Goal: Information Seeking & Learning: Check status

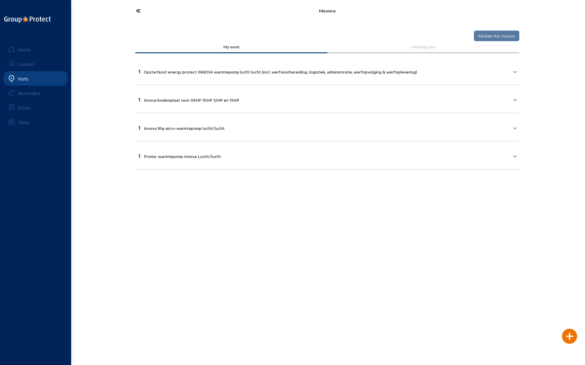
click at [142, 9] on icon at bounding box center [161, 10] width 56 height 11
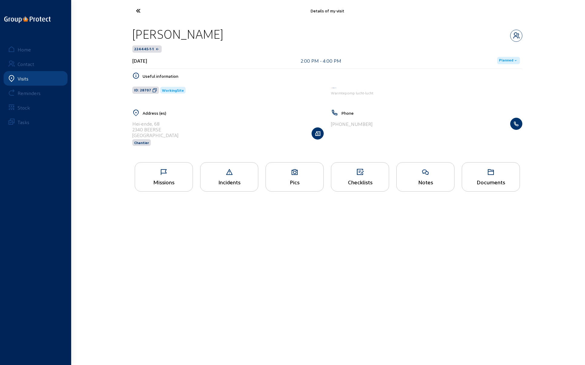
click at [139, 12] on icon at bounding box center [161, 10] width 56 height 11
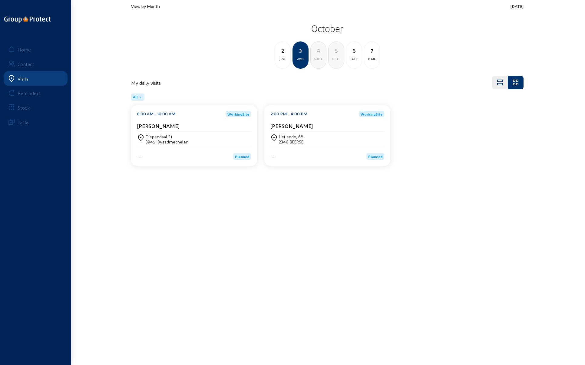
click at [282, 56] on div "jeu." at bounding box center [282, 58] width 15 height 7
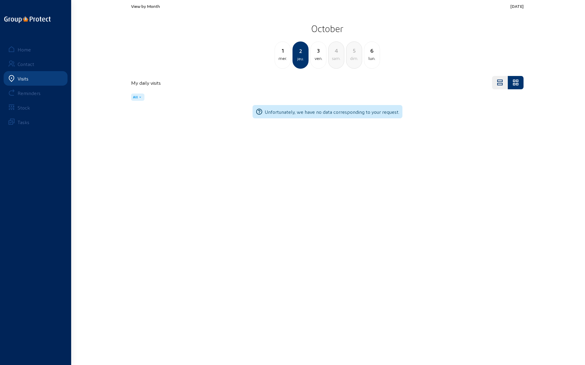
click at [282, 56] on div "mer." at bounding box center [282, 58] width 15 height 7
click at [282, 56] on div "mar." at bounding box center [282, 58] width 15 height 7
click at [282, 56] on div "lun." at bounding box center [282, 58] width 15 height 7
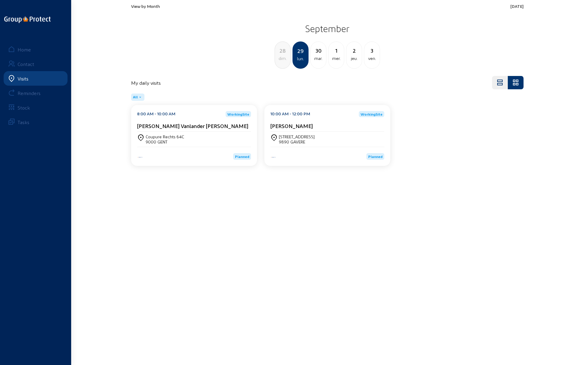
click at [158, 126] on cam-card-title "[PERSON_NAME] Vanlander [PERSON_NAME]" at bounding box center [192, 126] width 111 height 6
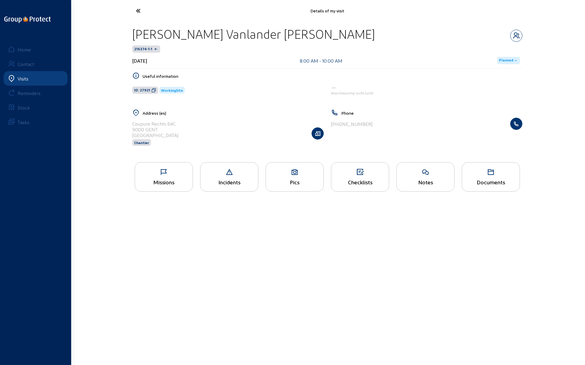
click at [155, 172] on icon at bounding box center [164, 172] width 58 height 7
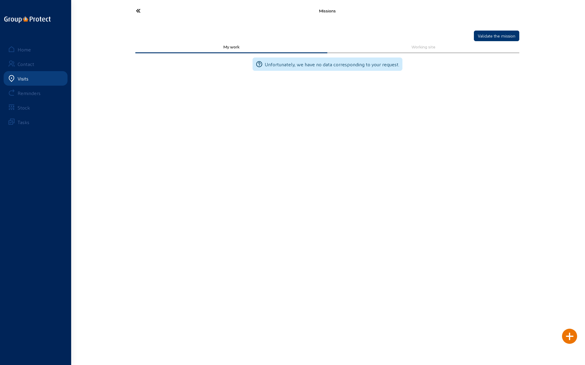
click at [139, 9] on icon at bounding box center [161, 10] width 56 height 11
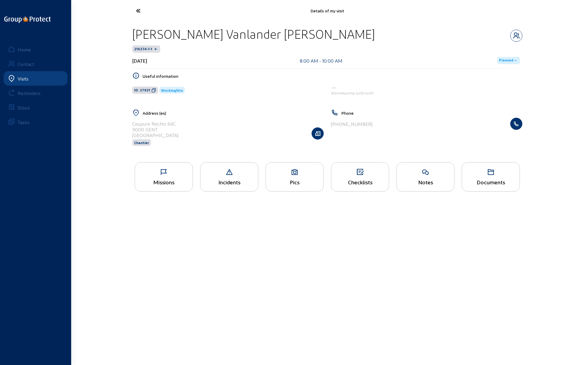
click at [218, 172] on icon at bounding box center [230, 172] width 58 height 7
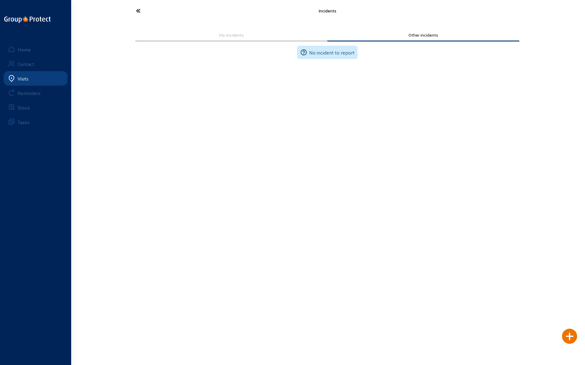
click at [137, 8] on icon at bounding box center [161, 10] width 56 height 11
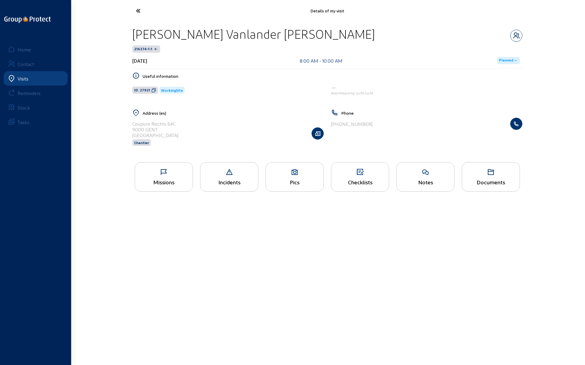
click at [296, 177] on div "Pics" at bounding box center [295, 176] width 58 height 29
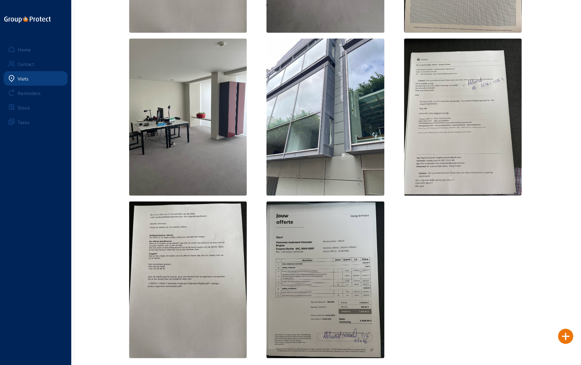
scroll to position [491, 0]
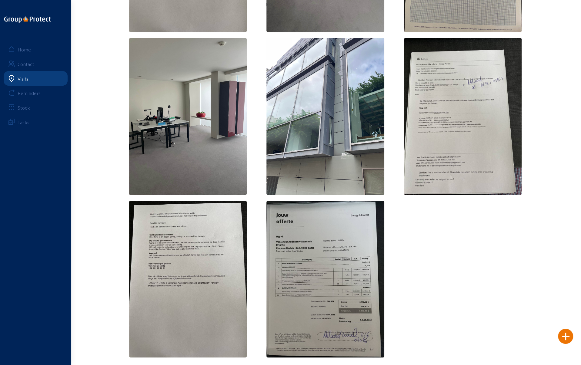
click at [443, 135] on img at bounding box center [463, 116] width 118 height 157
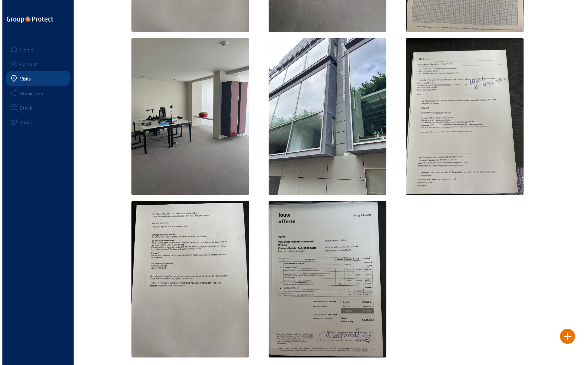
scroll to position [0, 0]
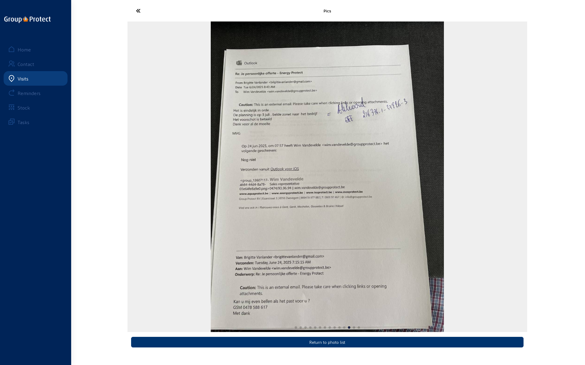
click at [471, 114] on div "12 / 14" at bounding box center [328, 177] width 400 height 311
click at [136, 10] on icon at bounding box center [161, 10] width 56 height 11
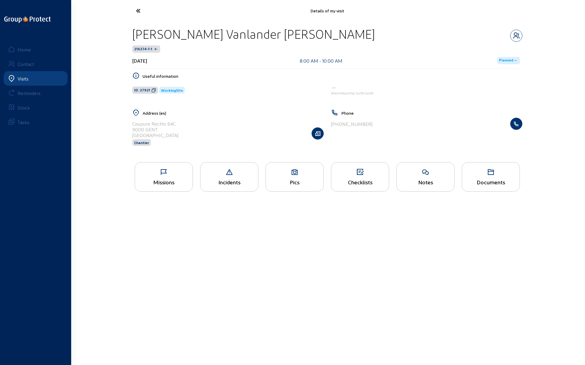
click at [136, 12] on icon at bounding box center [161, 10] width 56 height 11
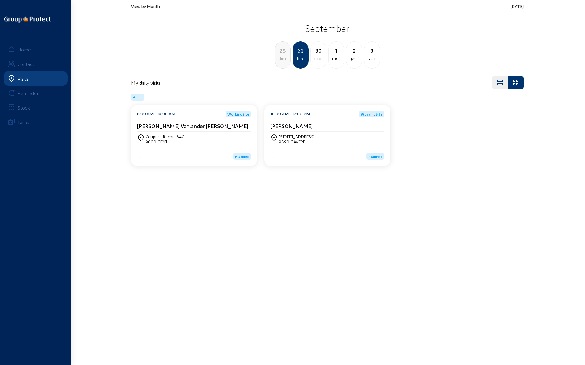
click at [302, 58] on div "lun." at bounding box center [300, 58] width 15 height 7
click at [188, 135] on div "Coupure Rechts 64C 9000 GENT" at bounding box center [194, 139] width 114 height 10
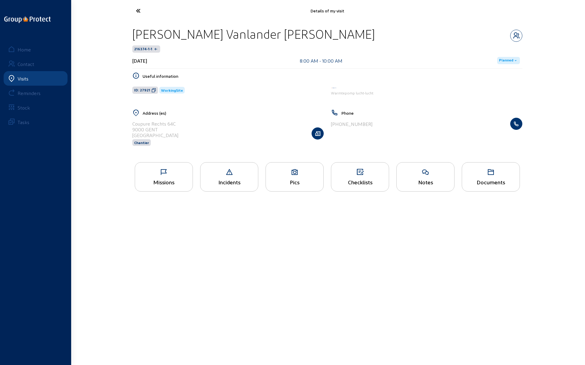
click at [489, 181] on div "Documents" at bounding box center [491, 182] width 58 height 6
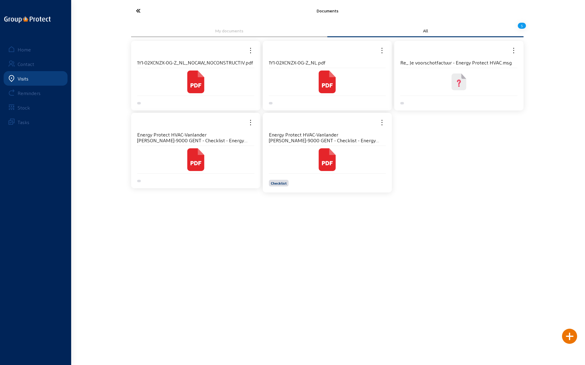
click at [140, 10] on icon at bounding box center [161, 10] width 56 height 11
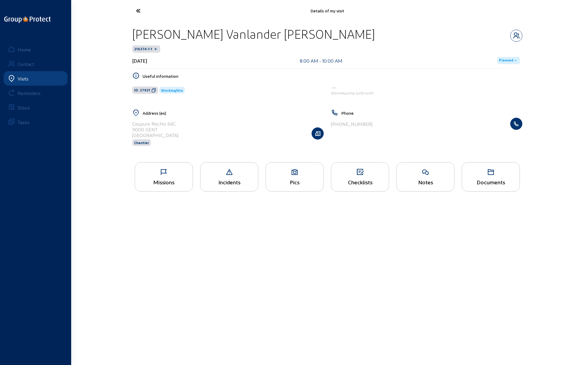
click at [140, 10] on icon at bounding box center [161, 10] width 56 height 11
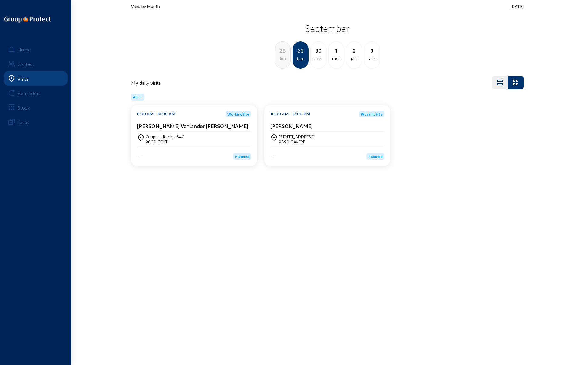
click at [318, 51] on div "30" at bounding box center [318, 50] width 15 height 8
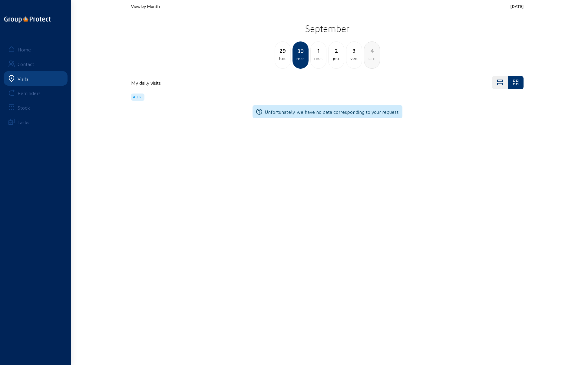
click at [287, 54] on div "29" at bounding box center [282, 50] width 15 height 8
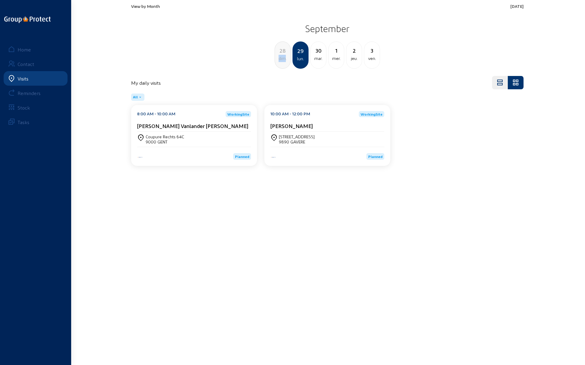
click at [285, 55] on div "28 dim." at bounding box center [282, 54] width 15 height 16
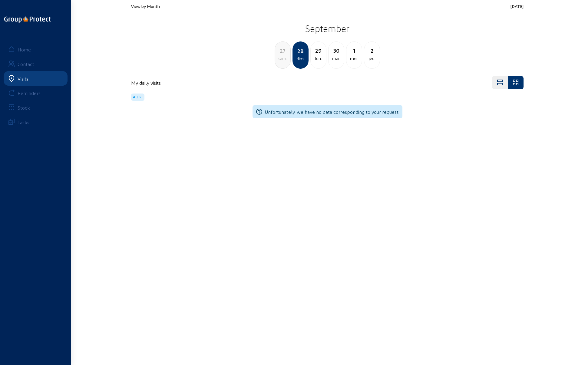
click at [284, 55] on div "sam." at bounding box center [282, 58] width 15 height 7
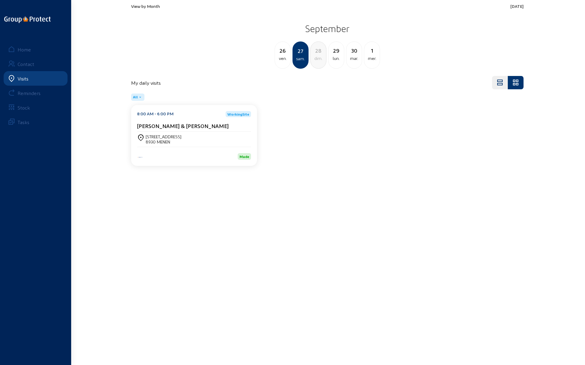
drag, startPoint x: 216, startPoint y: 126, endPoint x: 135, endPoint y: 124, distance: 81.8
click at [135, 124] on div "8:00 AM - 6:00 PM WorkingSite [PERSON_NAME] & [PERSON_NAME]-Daels [STREET_ADDRE…" at bounding box center [194, 135] width 126 height 61
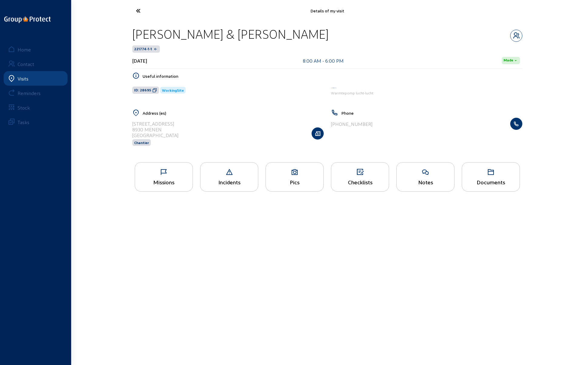
drag, startPoint x: 306, startPoint y: 34, endPoint x: 126, endPoint y: 38, distance: 180.3
click at [126, 38] on div "Details of my visit [PERSON_NAME] & [PERSON_NAME]-Daels 221774-1-1 [DATE] 8:00 …" at bounding box center [292, 101] width 585 height 203
copy div "[PERSON_NAME] & [PERSON_NAME]"
